Goal: Transaction & Acquisition: Purchase product/service

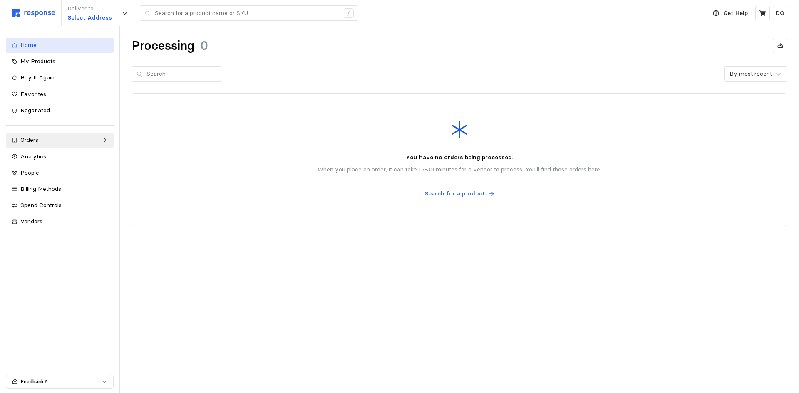
click at [39, 48] on div "Home" at bounding box center [63, 45] width 87 height 9
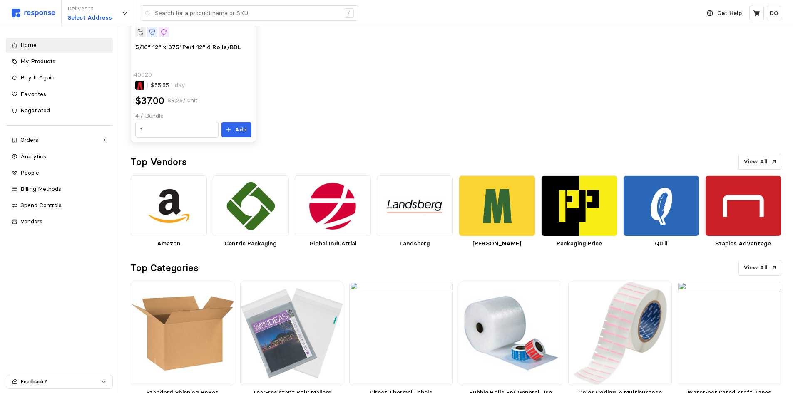
scroll to position [640, 0]
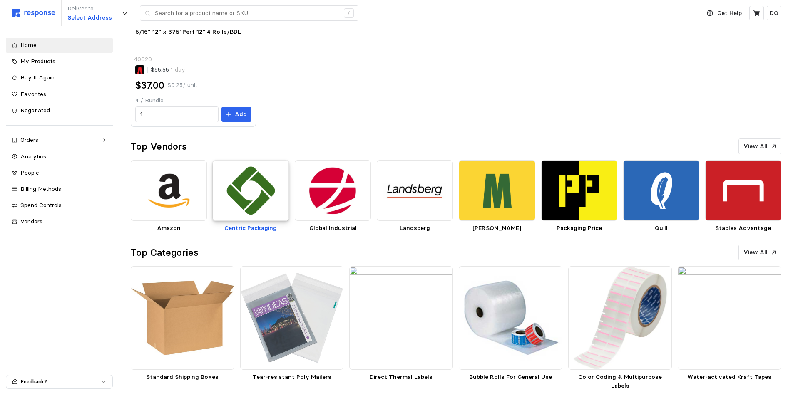
click at [233, 202] on img at bounding box center [251, 190] width 76 height 61
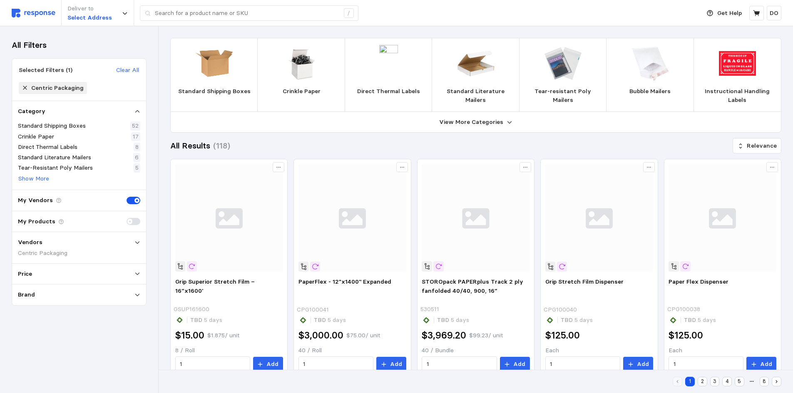
click at [29, 13] on img at bounding box center [34, 13] width 44 height 9
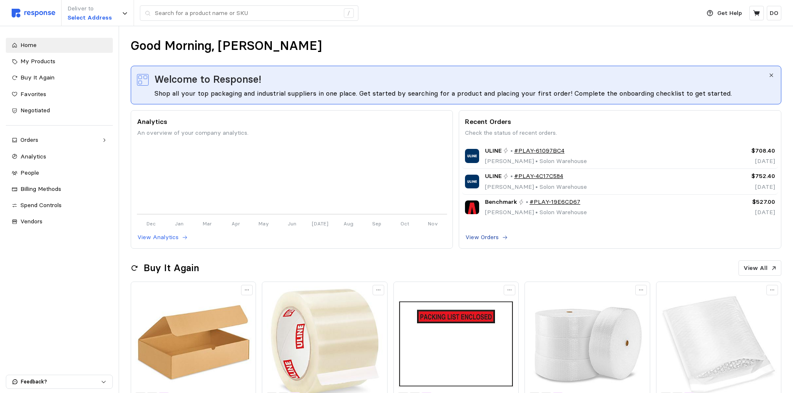
click at [498, 239] on p "View Orders" at bounding box center [481, 237] width 33 height 9
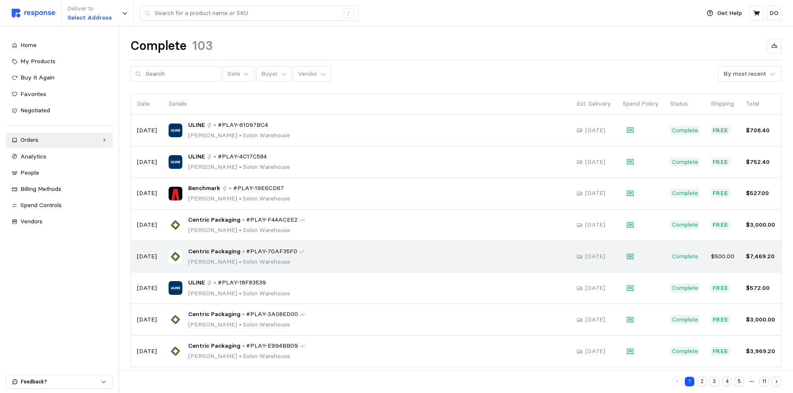
scroll to position [42, 0]
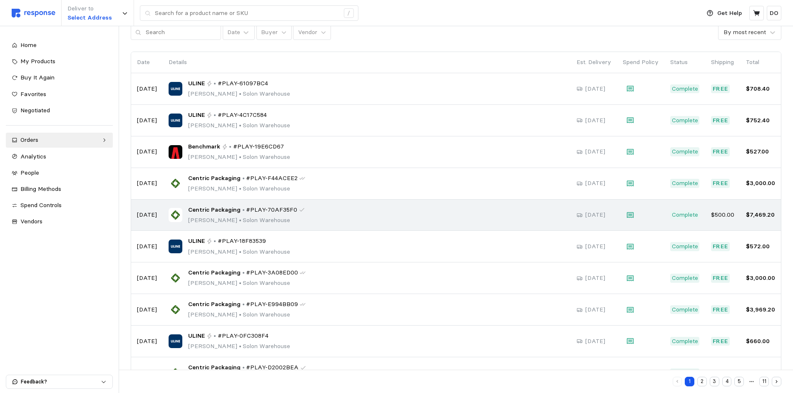
click at [287, 214] on span "#PLAY-70AF35F0" at bounding box center [271, 210] width 51 height 9
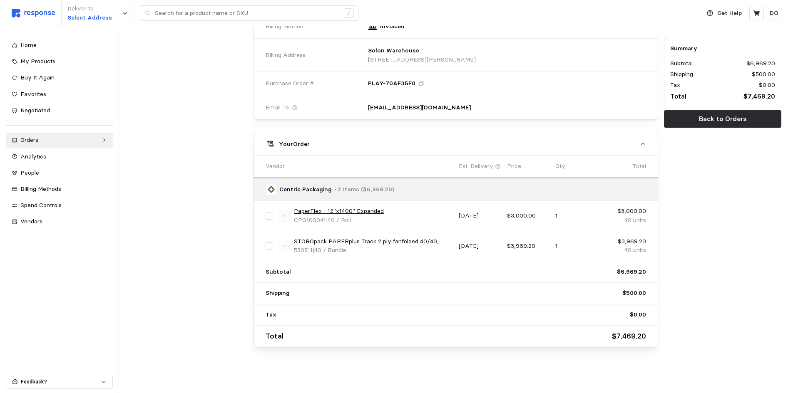
scroll to position [265, 0]
click at [178, 181] on div at bounding box center [189, 77] width 123 height 543
click at [270, 246] on input "checkbox" at bounding box center [269, 245] width 7 height 7
checkbox input "true"
click at [620, 144] on p "Add" at bounding box center [624, 143] width 12 height 9
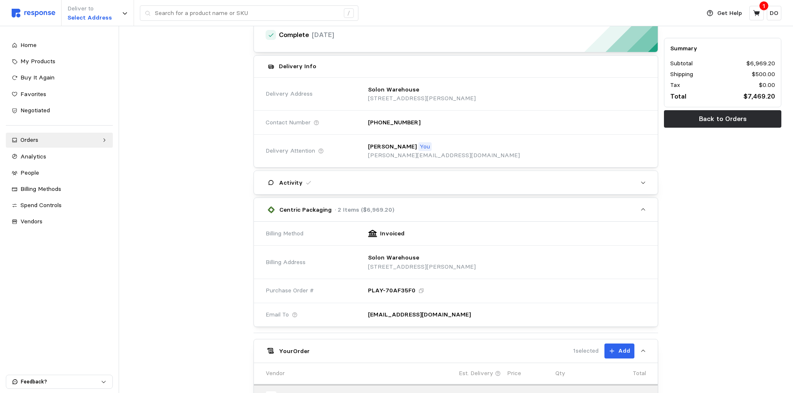
scroll to position [0, 0]
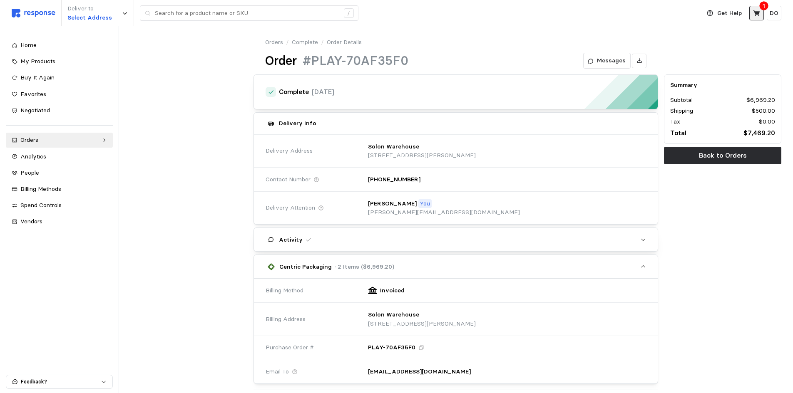
click at [757, 11] on icon at bounding box center [756, 13] width 7 height 7
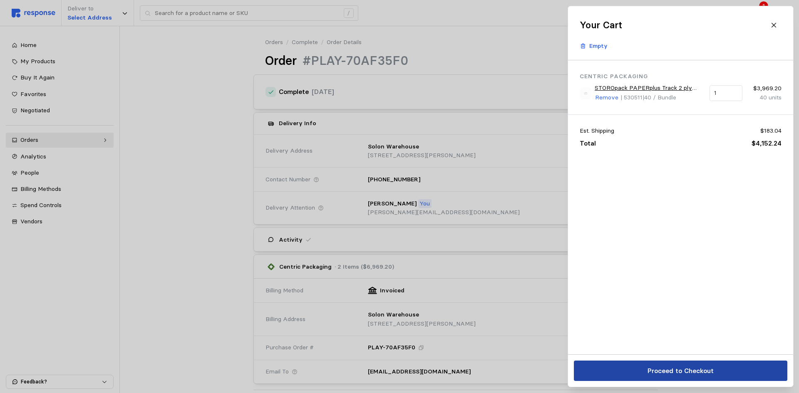
click at [692, 371] on p "Proceed to Checkout" at bounding box center [680, 371] width 66 height 10
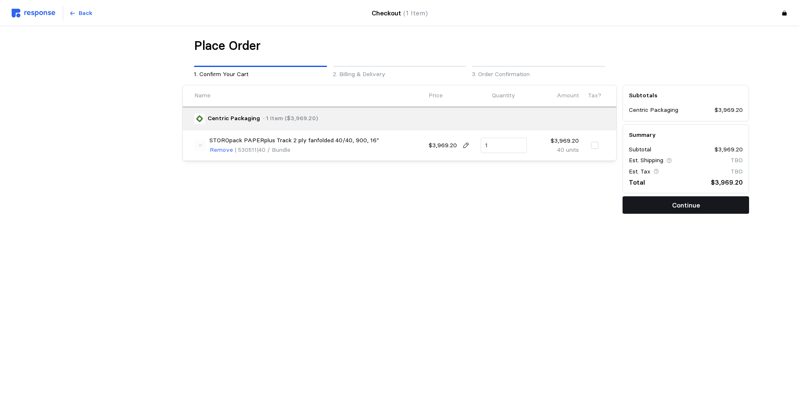
click at [687, 203] on p "Continue" at bounding box center [686, 205] width 28 height 10
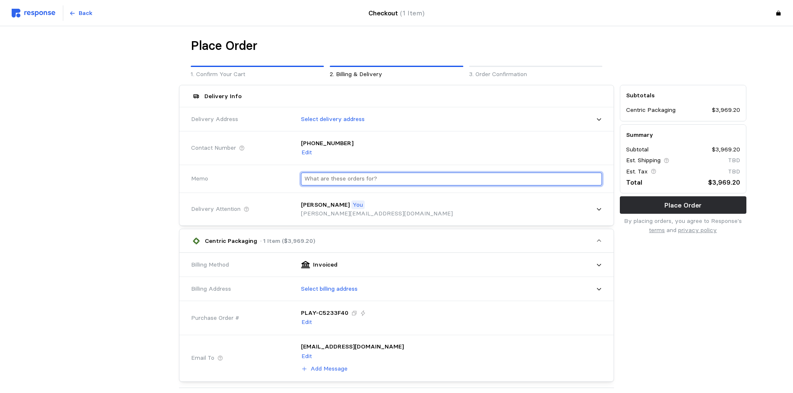
click at [460, 181] on input "text" at bounding box center [451, 179] width 294 height 12
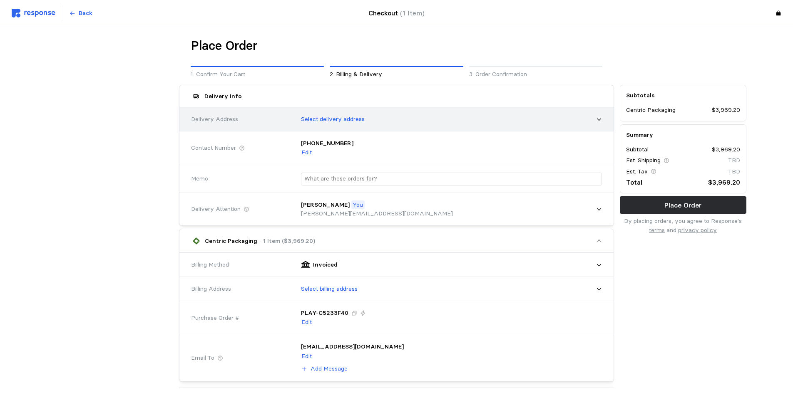
click at [355, 123] on p "Select delivery address" at bounding box center [333, 119] width 64 height 9
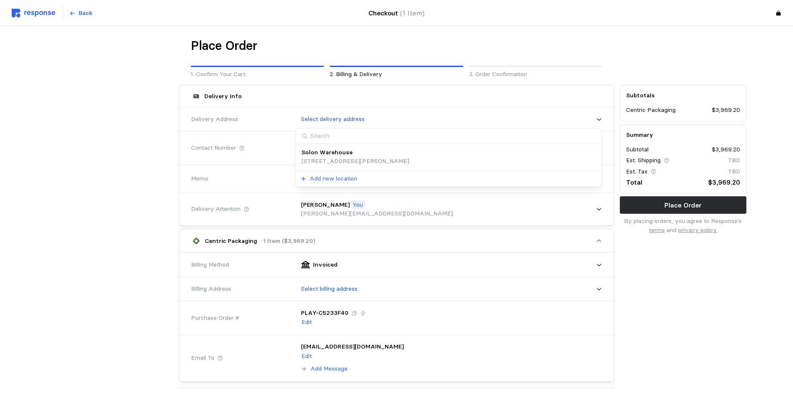
click at [346, 155] on p "Solon Warehouse" at bounding box center [326, 152] width 51 height 9
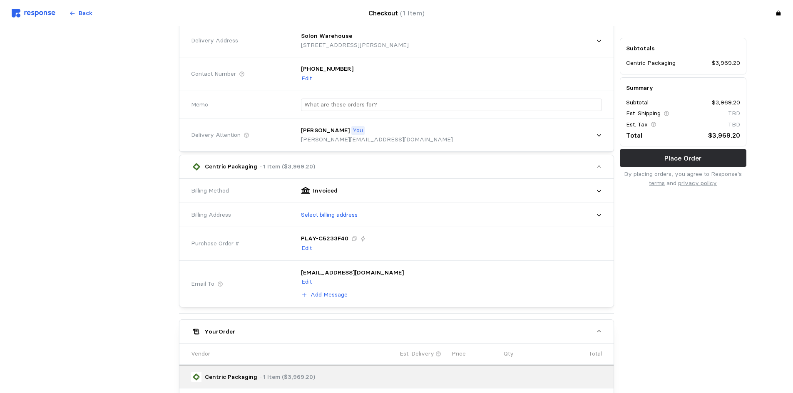
scroll to position [125, 0]
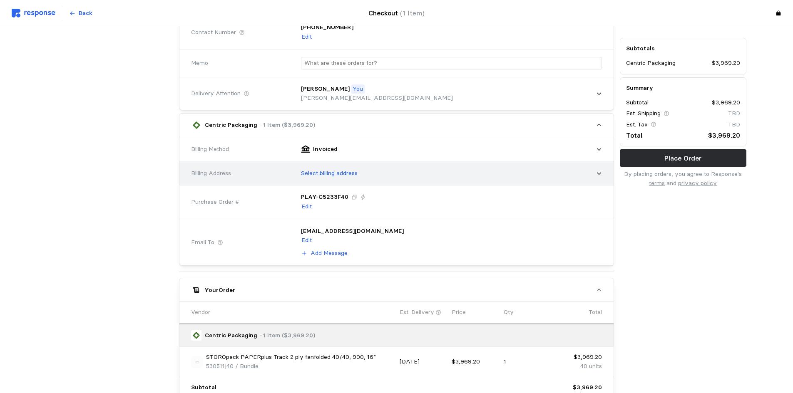
click at [385, 178] on div "Select billing address" at bounding box center [448, 173] width 307 height 21
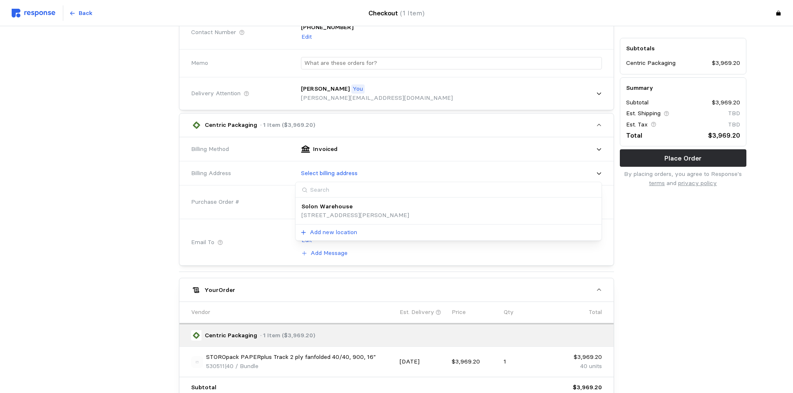
click at [378, 211] on p "[STREET_ADDRESS][PERSON_NAME]" at bounding box center [355, 215] width 108 height 9
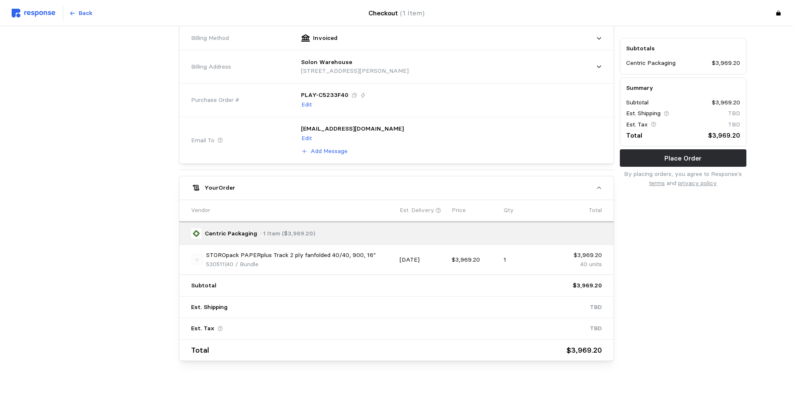
scroll to position [250, 0]
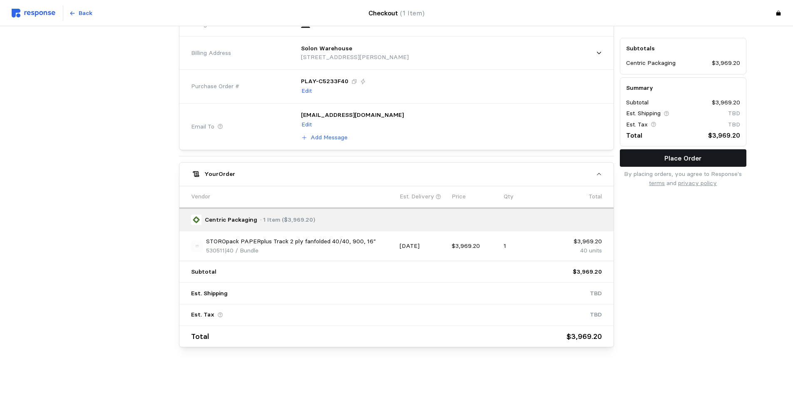
click at [700, 159] on p "Place Order" at bounding box center [682, 158] width 37 height 10
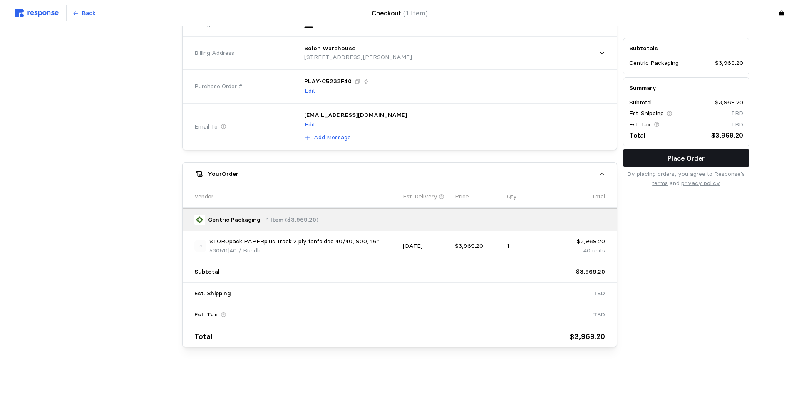
scroll to position [0, 0]
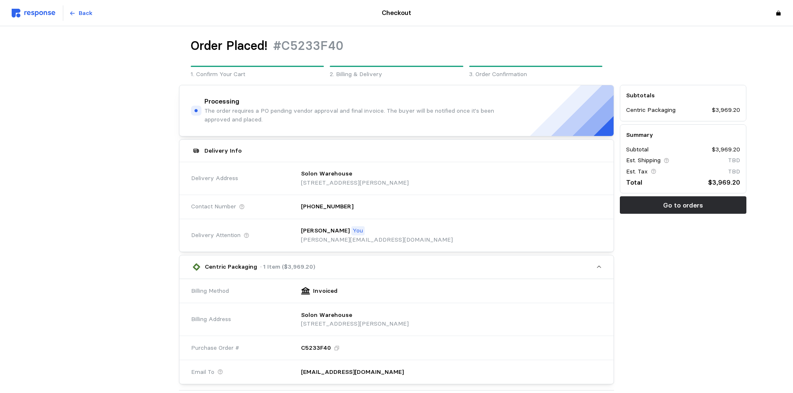
click at [691, 205] on p "Go to orders" at bounding box center [683, 205] width 40 height 10
